Goal: Check status: Check status

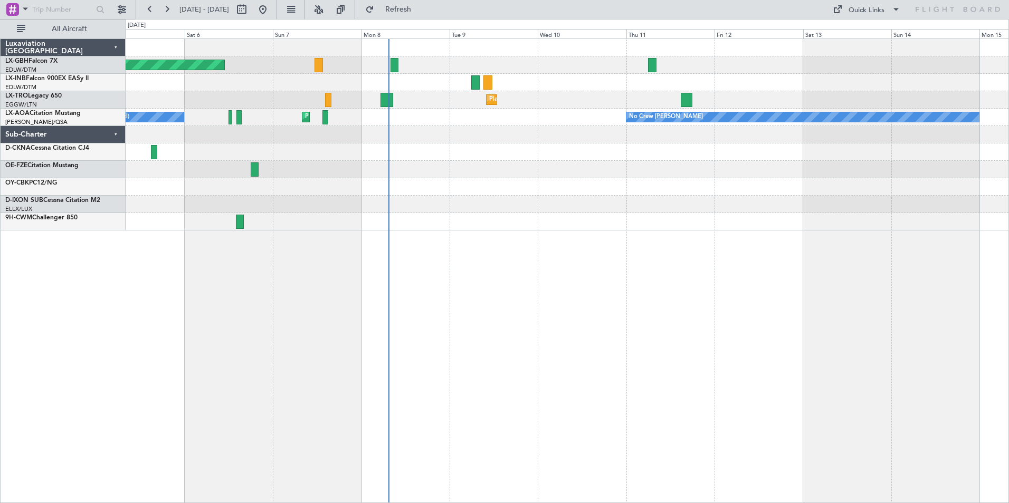
click at [424, 249] on div "Planned Maint [GEOGRAPHIC_DATA] ([GEOGRAPHIC_DATA] Intl) Planned Maint Nurnberg…" at bounding box center [567, 271] width 883 height 465
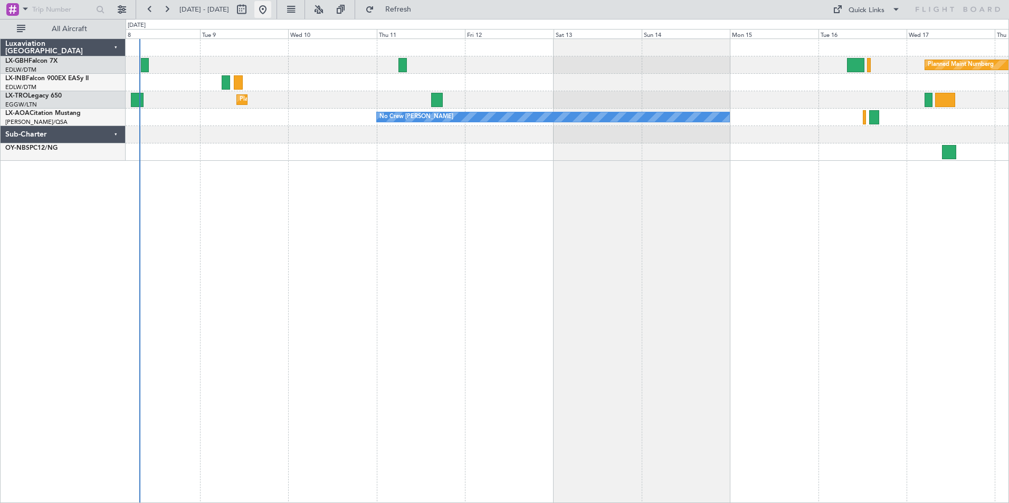
click at [271, 11] on button at bounding box center [262, 9] width 17 height 17
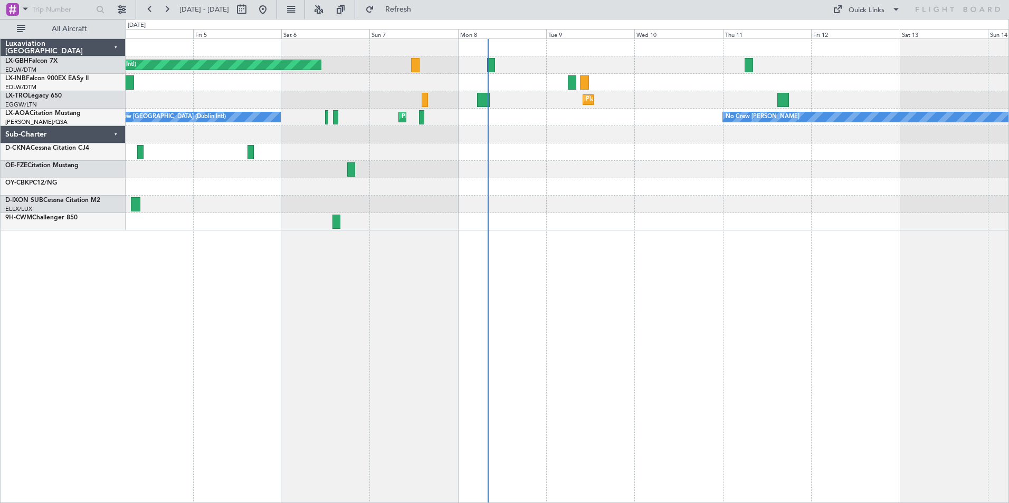
click at [484, 344] on div "Planned Maint [GEOGRAPHIC_DATA] ([GEOGRAPHIC_DATA] Intl) Unplanned Maint [GEOGR…" at bounding box center [567, 271] width 883 height 465
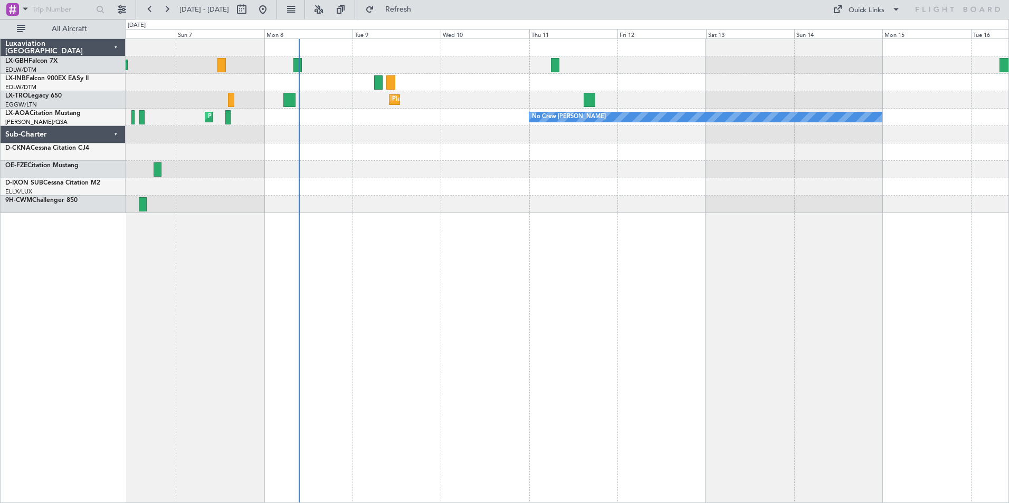
click at [505, 222] on div "Planned Maint [GEOGRAPHIC_DATA] ([GEOGRAPHIC_DATA] Intl) Planned Maint Nurnberg…" at bounding box center [567, 271] width 883 height 465
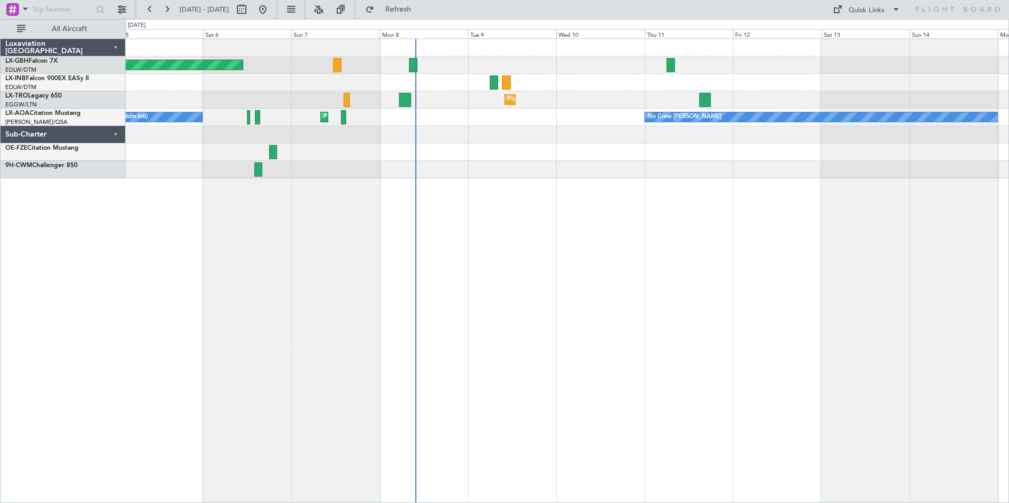
click at [561, 263] on div "Planned Maint [GEOGRAPHIC_DATA] ([GEOGRAPHIC_DATA] Intl) Planned Maint Nurnberg…" at bounding box center [567, 271] width 883 height 465
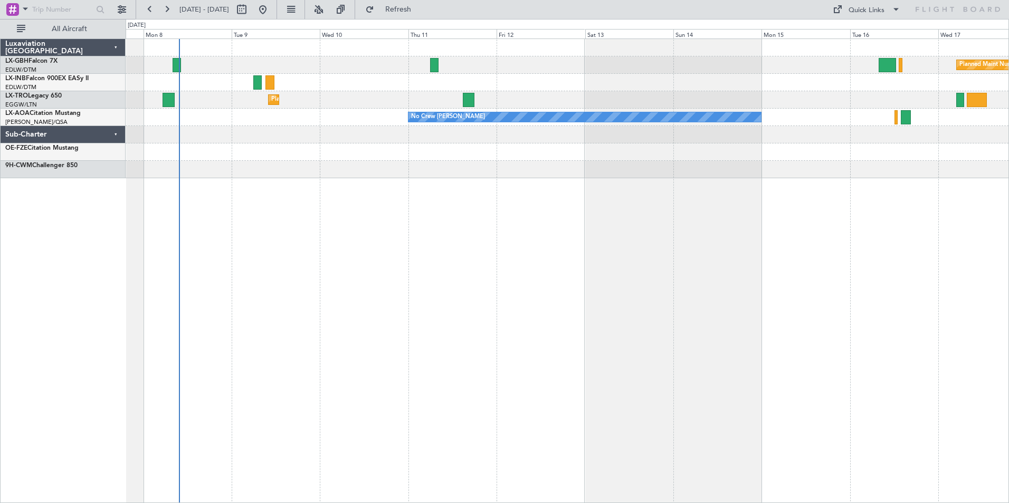
click at [324, 275] on div "Planned Maint Nurnberg Planned Maint [GEOGRAPHIC_DATA] ([GEOGRAPHIC_DATA]) Plan…" at bounding box center [567, 271] width 883 height 465
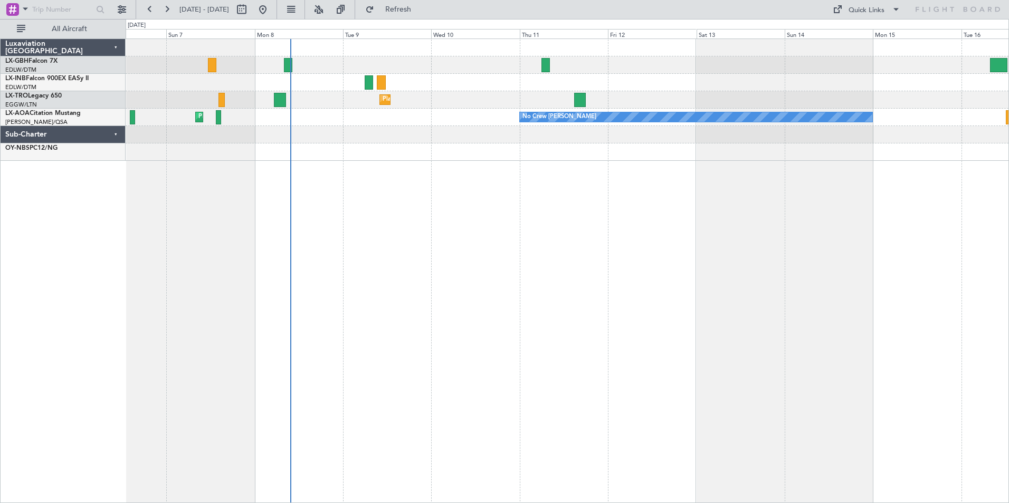
click at [554, 356] on div "Planned Maint Nurnberg Planned Maint [GEOGRAPHIC_DATA] ([GEOGRAPHIC_DATA]) Plan…" at bounding box center [567, 271] width 883 height 465
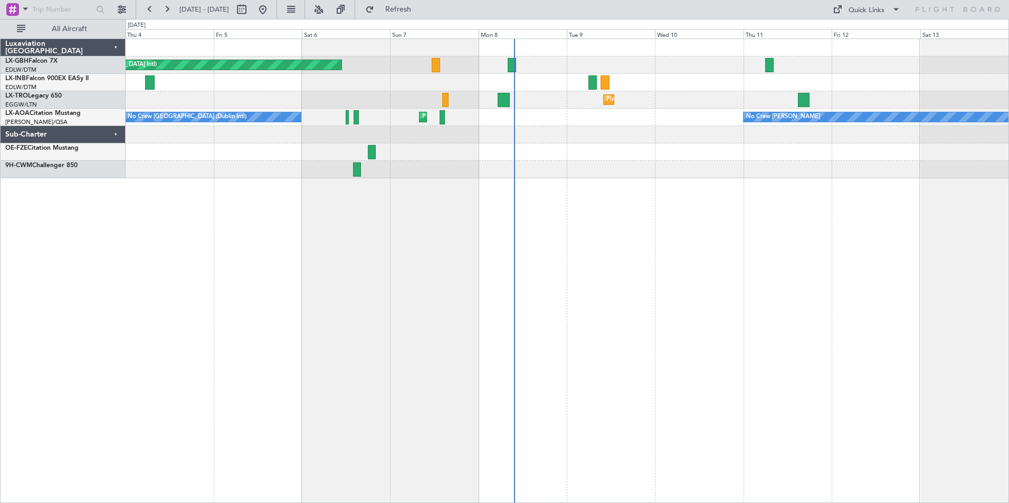
click at [608, 218] on div "Planned Maint [GEOGRAPHIC_DATA] ([GEOGRAPHIC_DATA] Intl) Unplanned Maint [GEOGR…" at bounding box center [567, 271] width 883 height 465
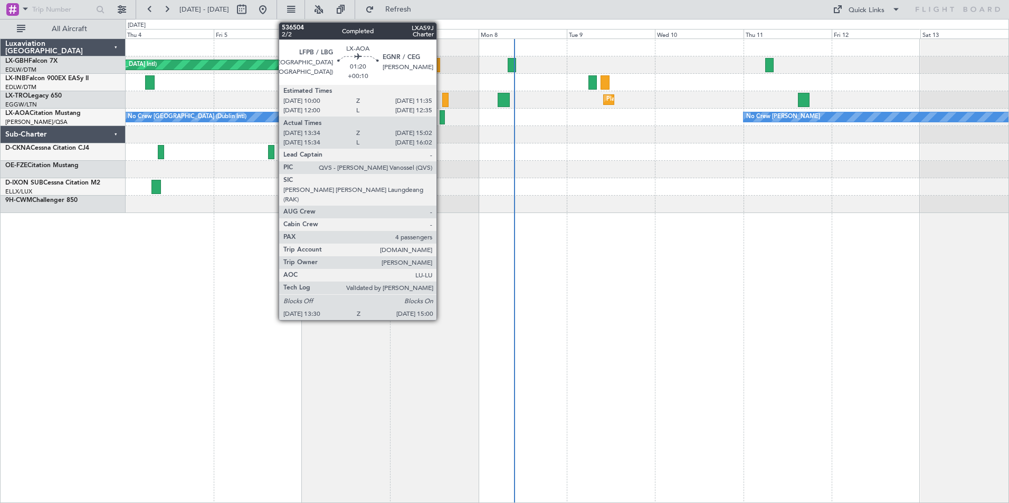
click at [441, 117] on div at bounding box center [442, 117] width 6 height 14
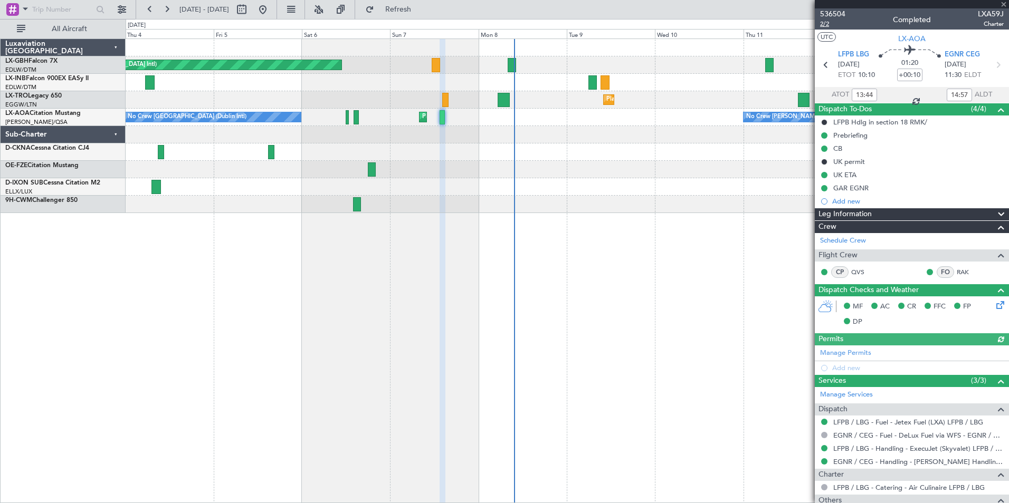
type input "15:44"
type input "15:57"
type input "13:44"
type input "14:57"
click at [828, 15] on span "536504" at bounding box center [832, 13] width 25 height 11
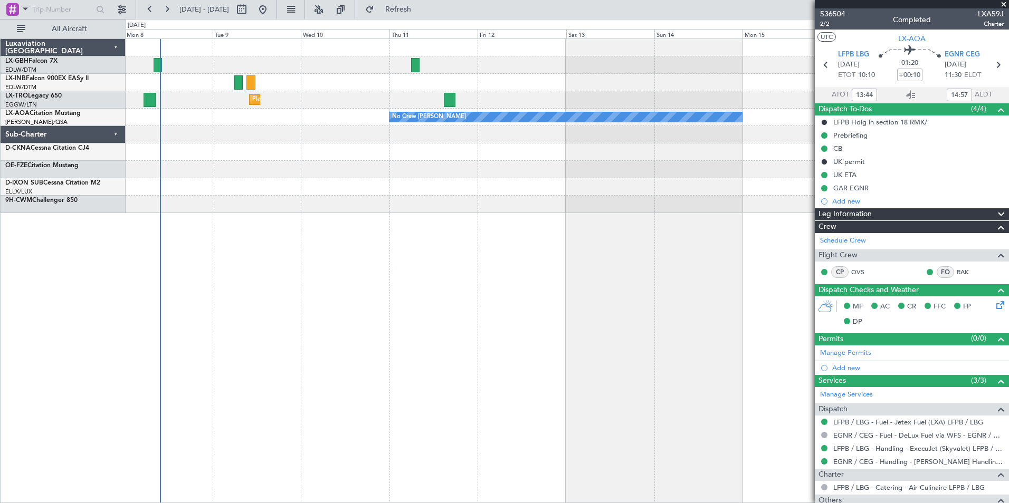
click at [359, 247] on div "Planned Maint Nurnberg Planned Maint [GEOGRAPHIC_DATA] ([GEOGRAPHIC_DATA]) Plan…" at bounding box center [567, 271] width 883 height 465
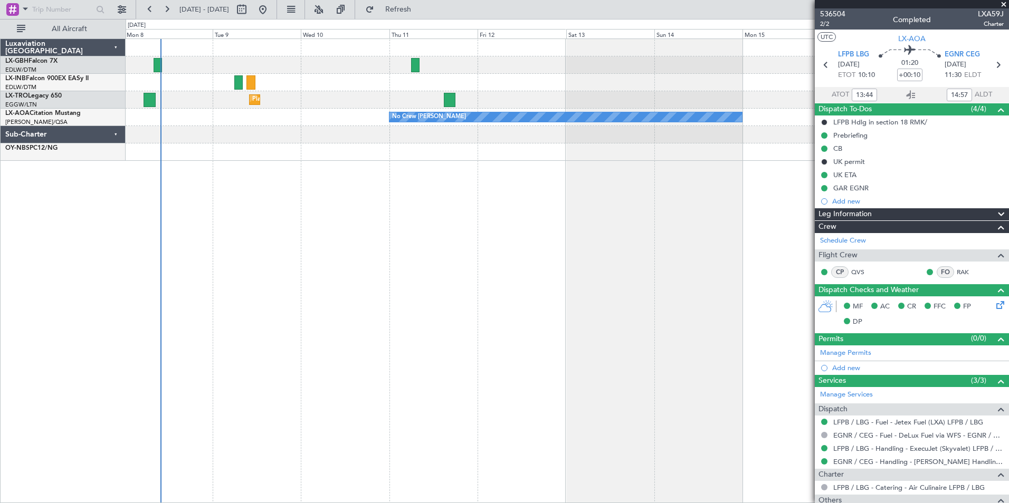
type input "15:44"
type input "15:57"
type input "13:44"
type input "14:57"
